Goal: Navigation & Orientation: Understand site structure

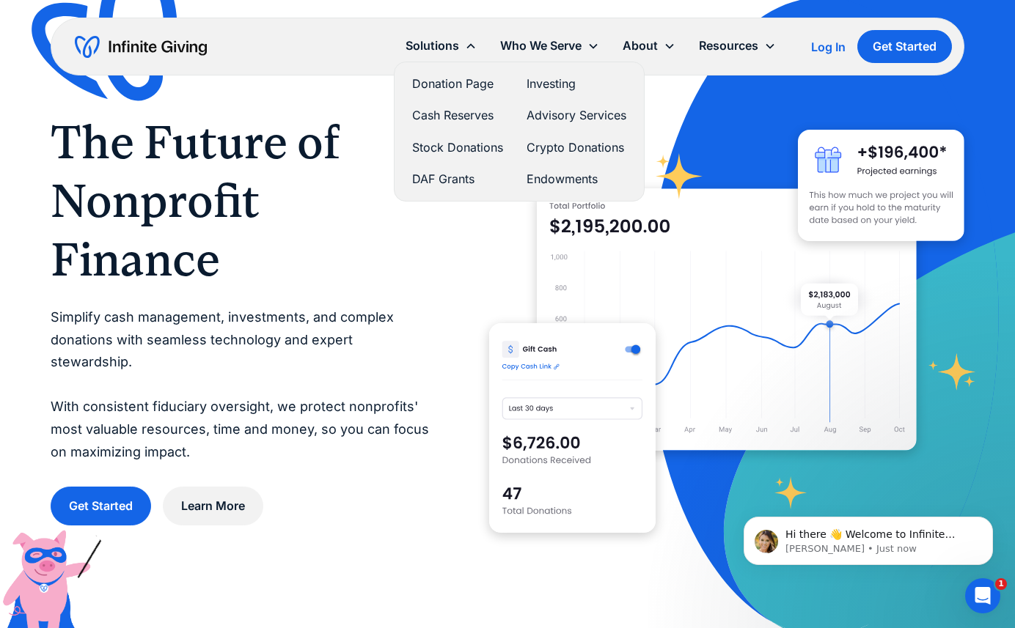
click at [547, 85] on link "Investing" at bounding box center [576, 84] width 100 height 20
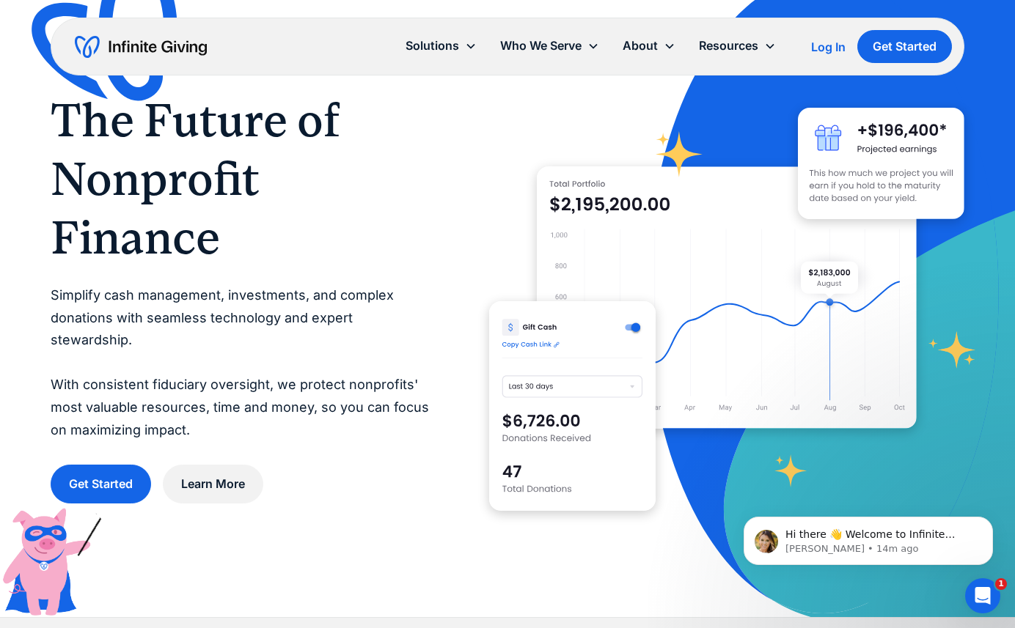
scroll to position [18, 0]
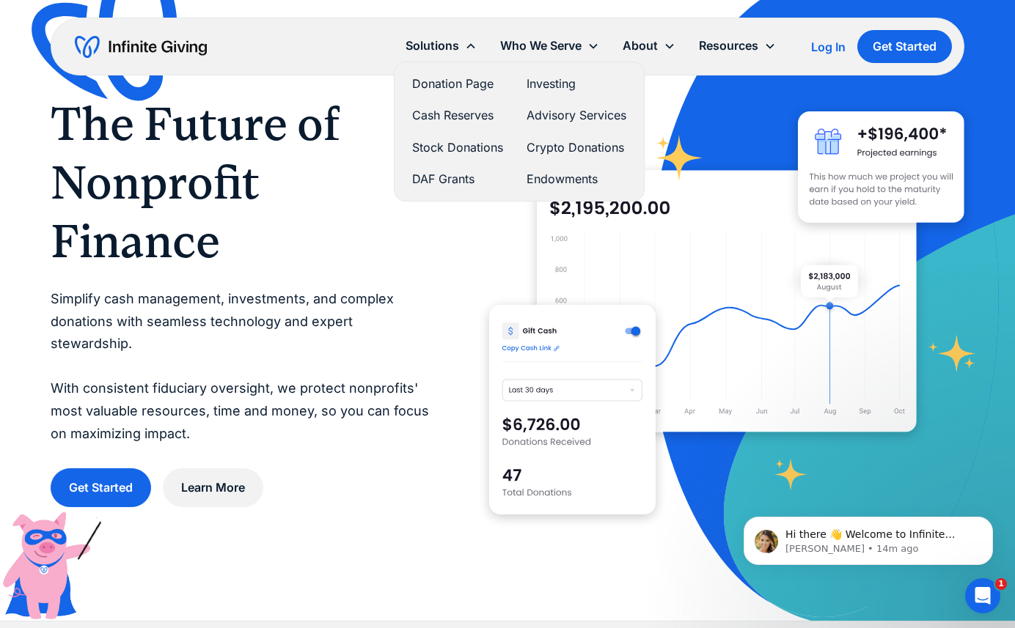
click at [542, 85] on link "Investing" at bounding box center [576, 84] width 100 height 20
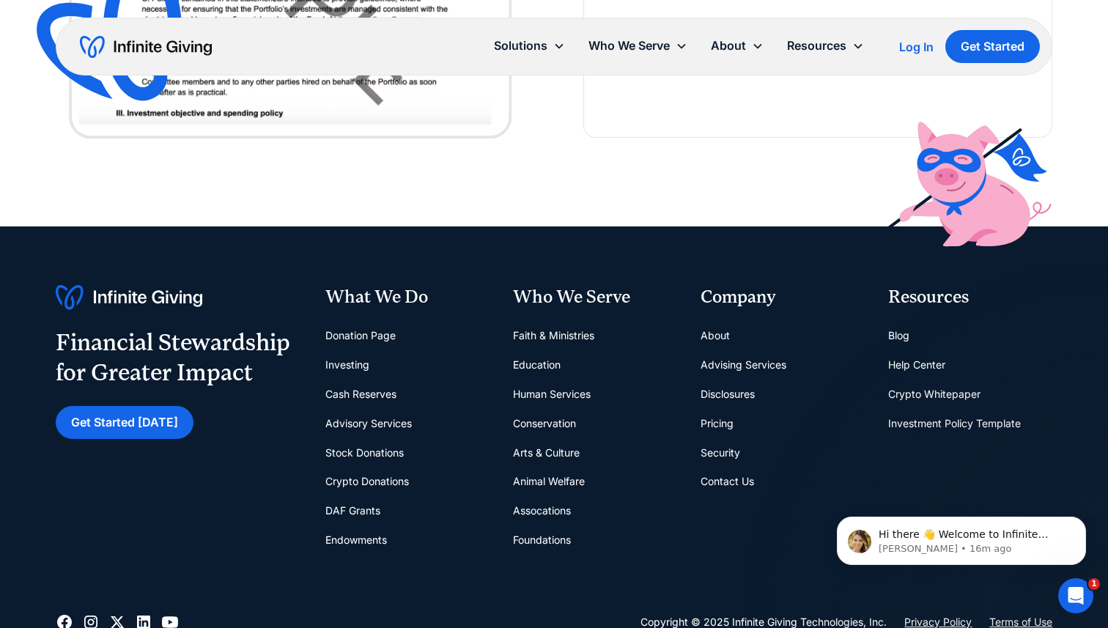
scroll to position [4870, 0]
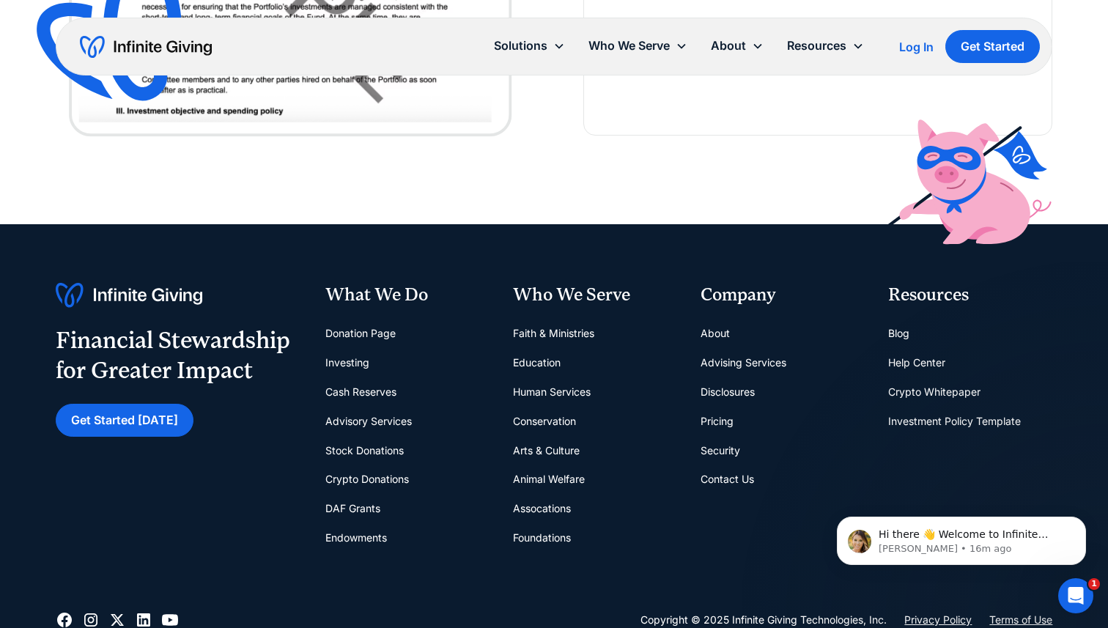
click at [383, 339] on link "Donation Page" at bounding box center [360, 333] width 70 height 29
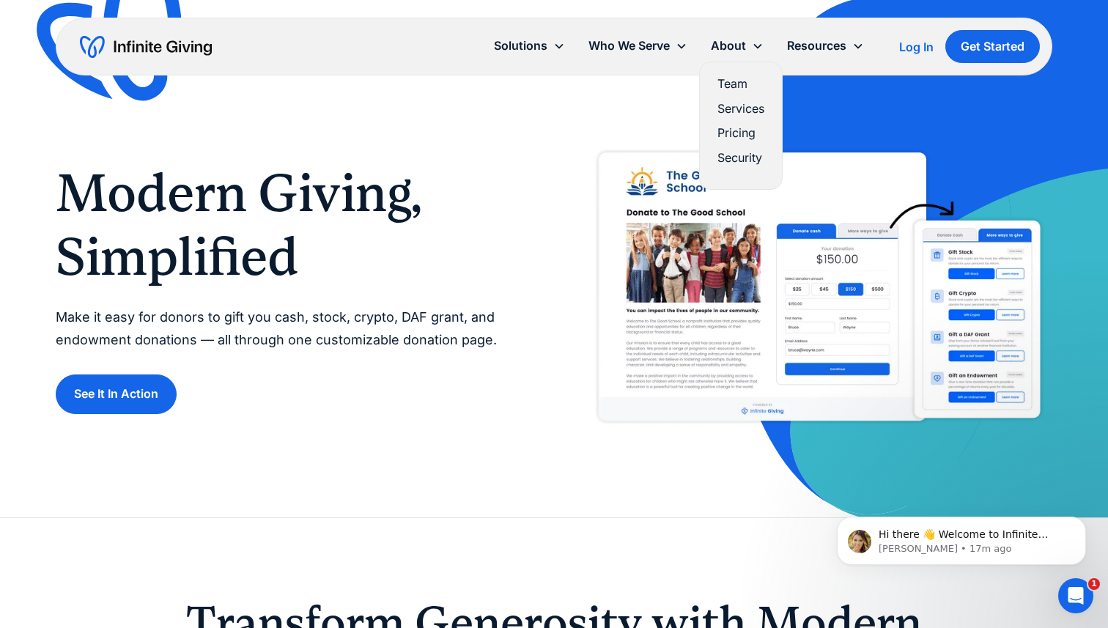
click at [741, 80] on link "Team" at bounding box center [741, 84] width 47 height 20
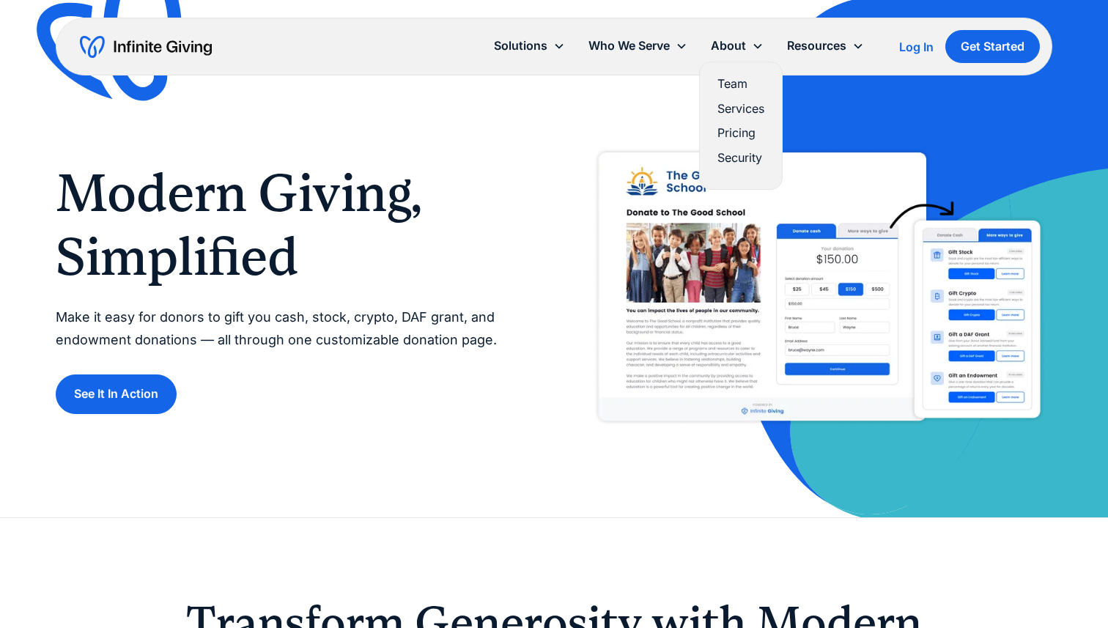
click at [740, 80] on link "Team" at bounding box center [741, 84] width 47 height 20
